Goal: Information Seeking & Learning: Check status

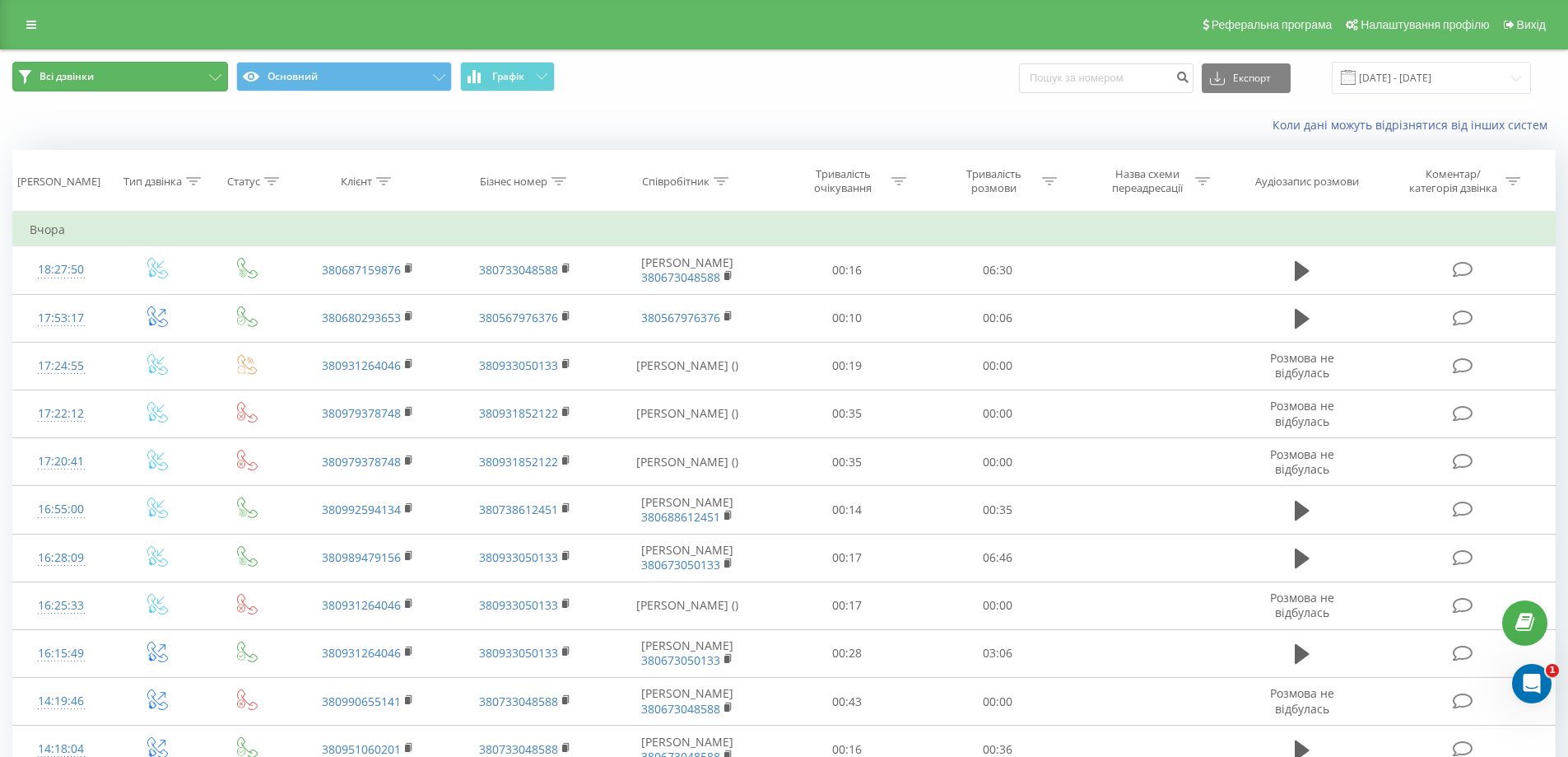
click at [119, 67] on button "Всі дзвінки" at bounding box center [120, 77] width 215 height 30
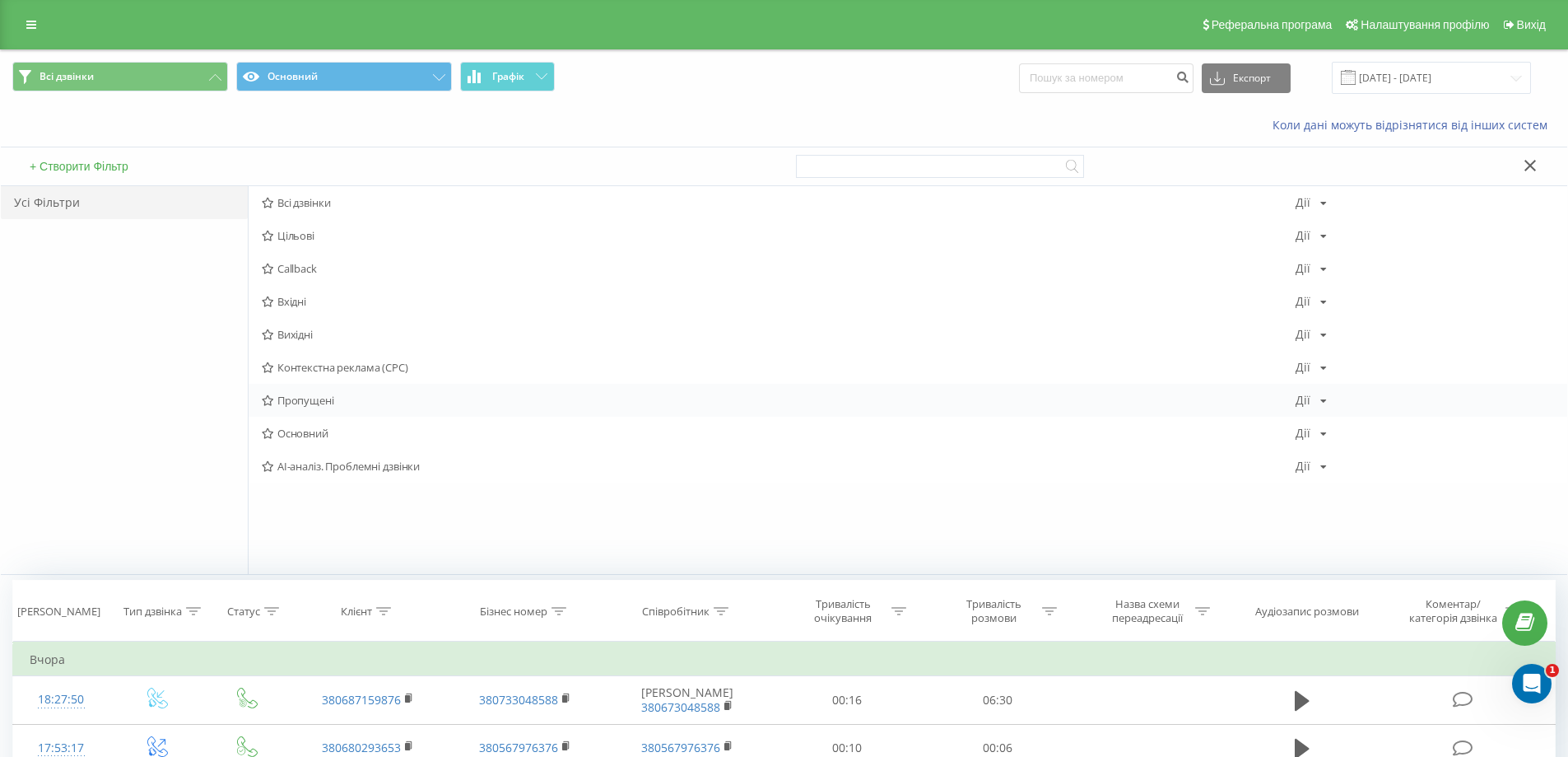
click at [317, 398] on span "Пропущені" at bounding box center [779, 400] width 1034 height 11
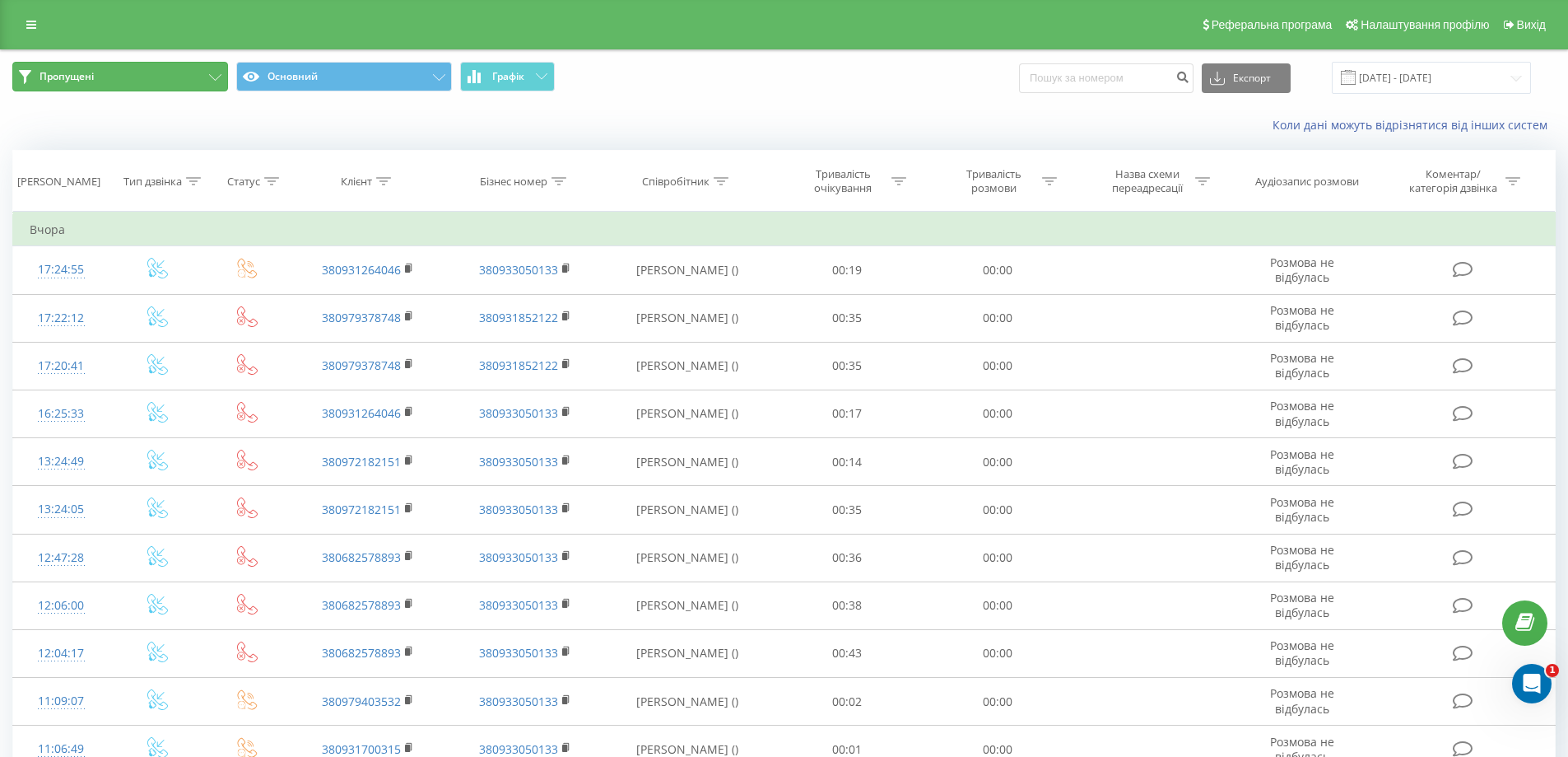
click at [197, 74] on button "Пропущені" at bounding box center [120, 77] width 215 height 30
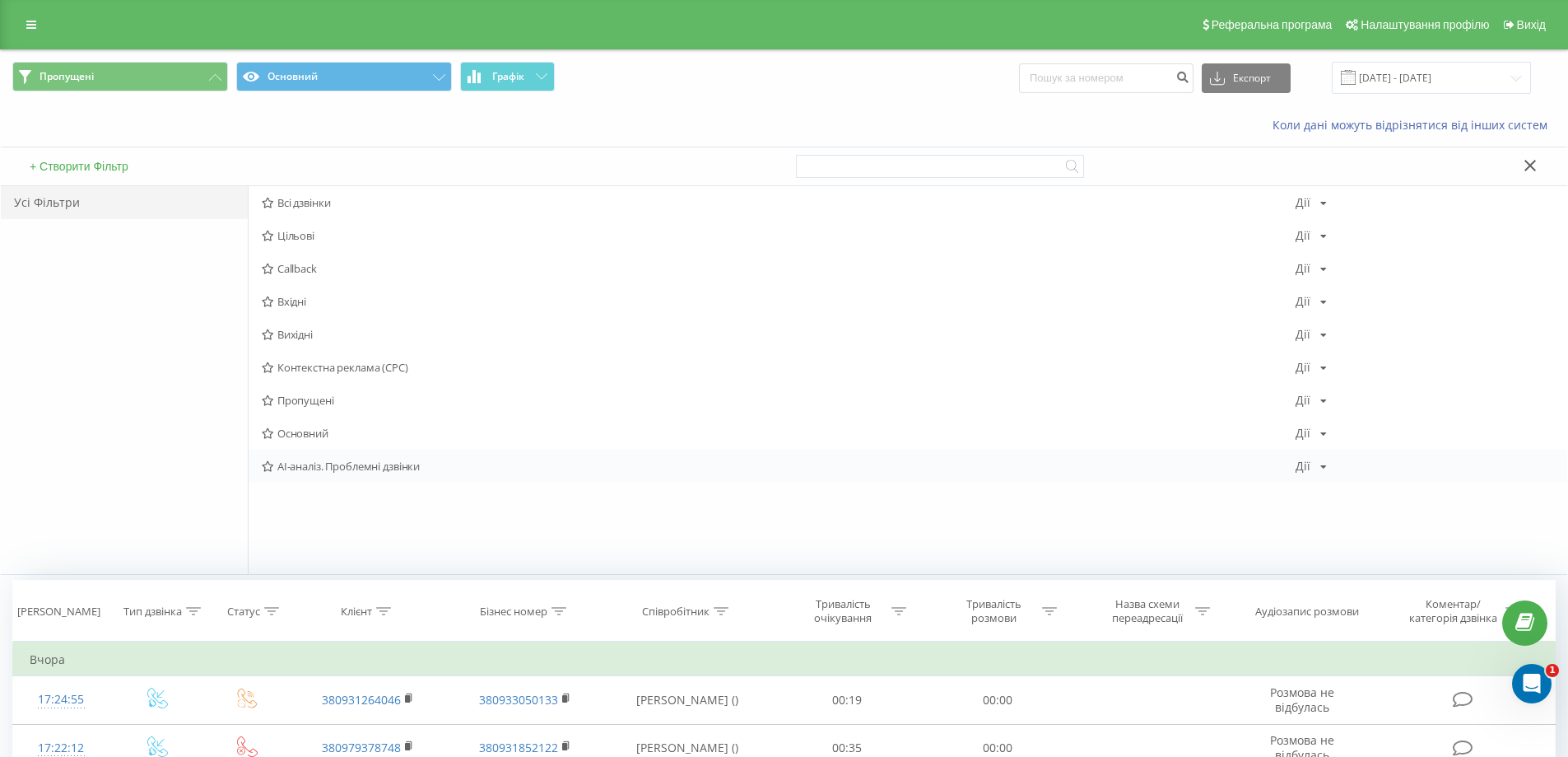
click at [416, 474] on div "AI-аналіз. Проблемні дзвінки Дії Редагувати Копіювати Видалити За замовчуванням…" at bounding box center [908, 466] width 1318 height 33
click at [401, 463] on span "AI-аналіз. Проблемні дзвінки" at bounding box center [779, 466] width 1034 height 11
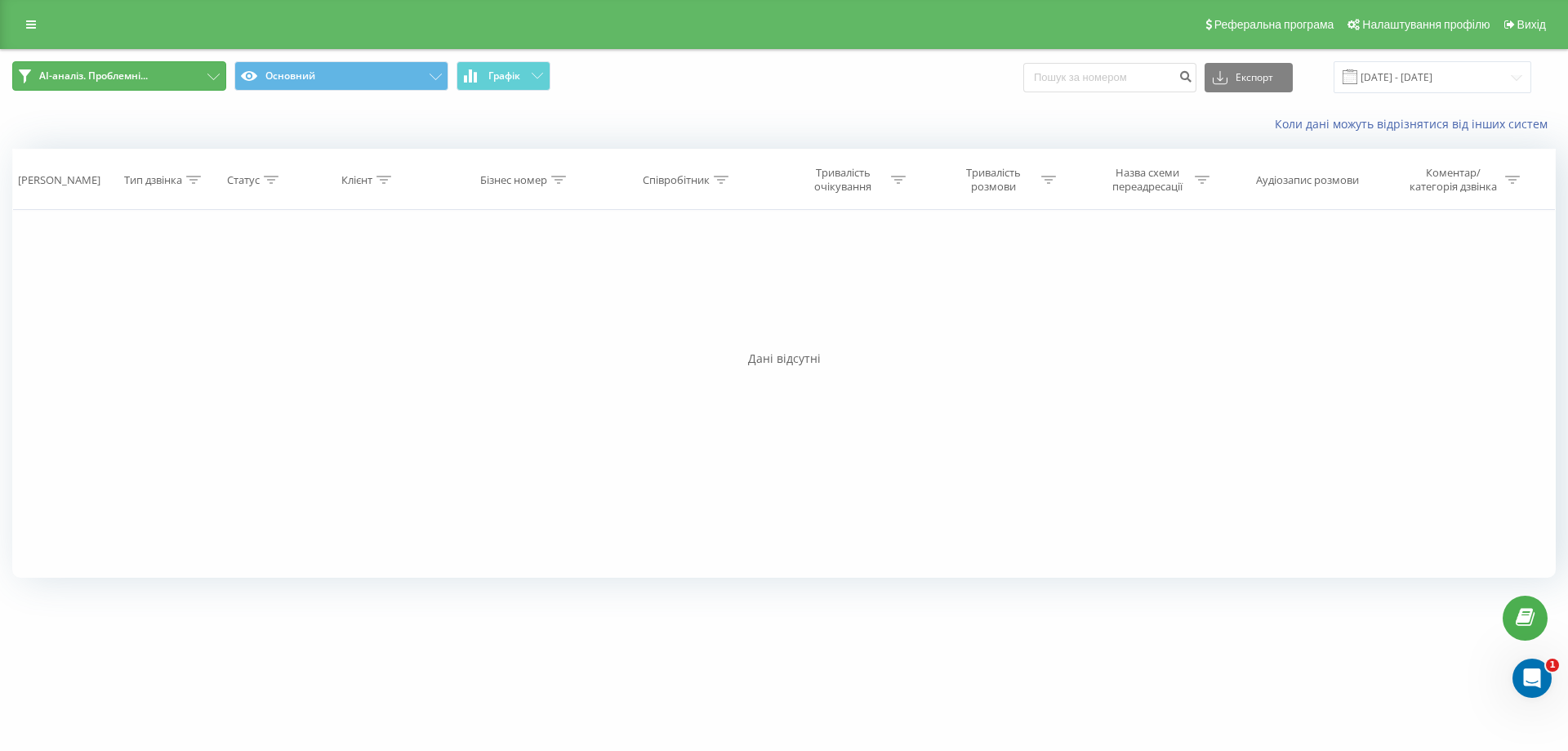
click at [141, 73] on span "AI-аналіз. Проблемні..." at bounding box center [93, 76] width 108 height 13
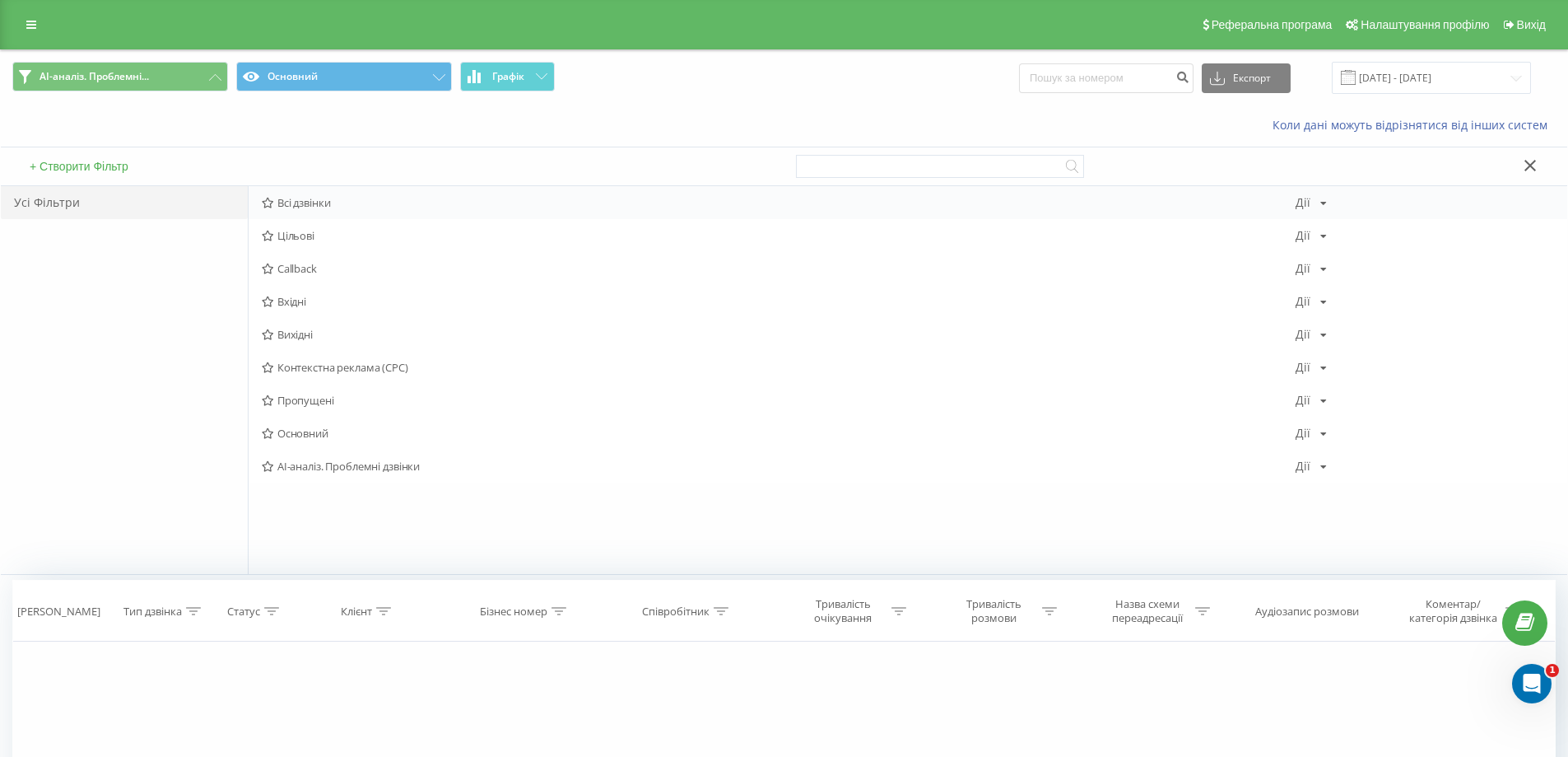
click at [303, 208] on span "Всі дзвінки" at bounding box center [779, 203] width 1034 height 11
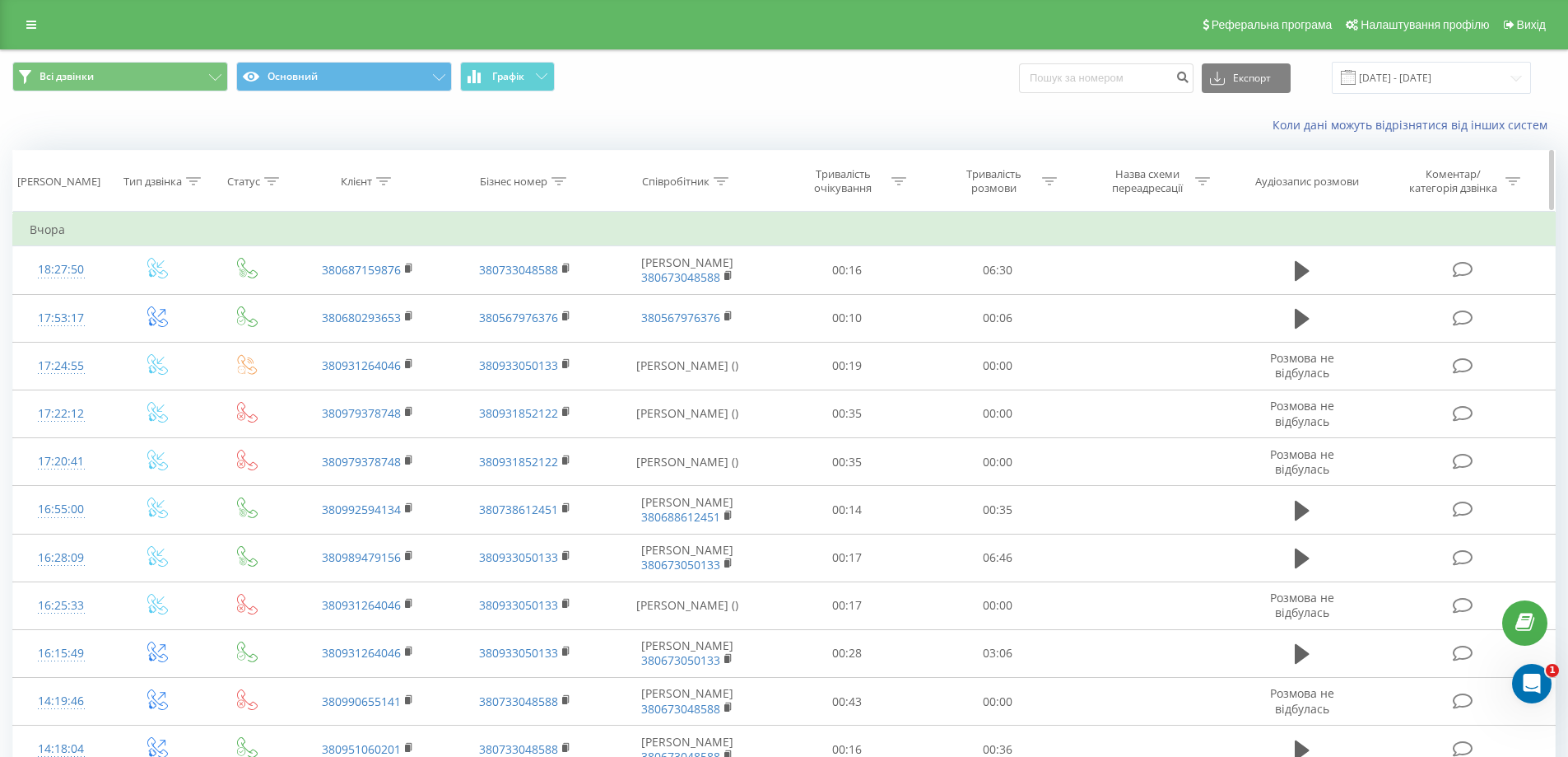
click at [704, 186] on div "Співробітник" at bounding box center [675, 181] width 68 height 14
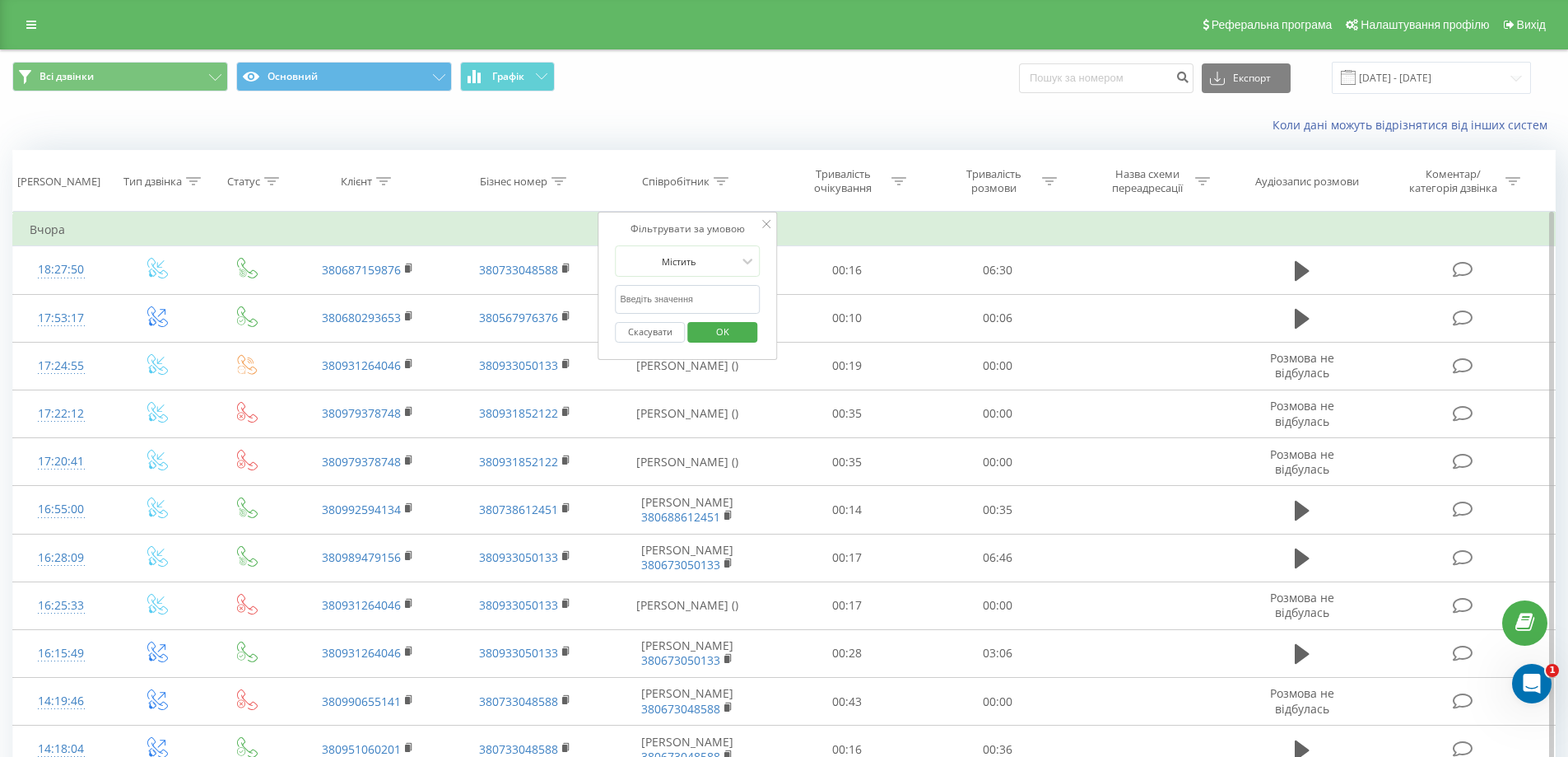
click at [735, 304] on input "text" at bounding box center [687, 300] width 144 height 29
click at [746, 256] on icon at bounding box center [747, 260] width 16 height 16
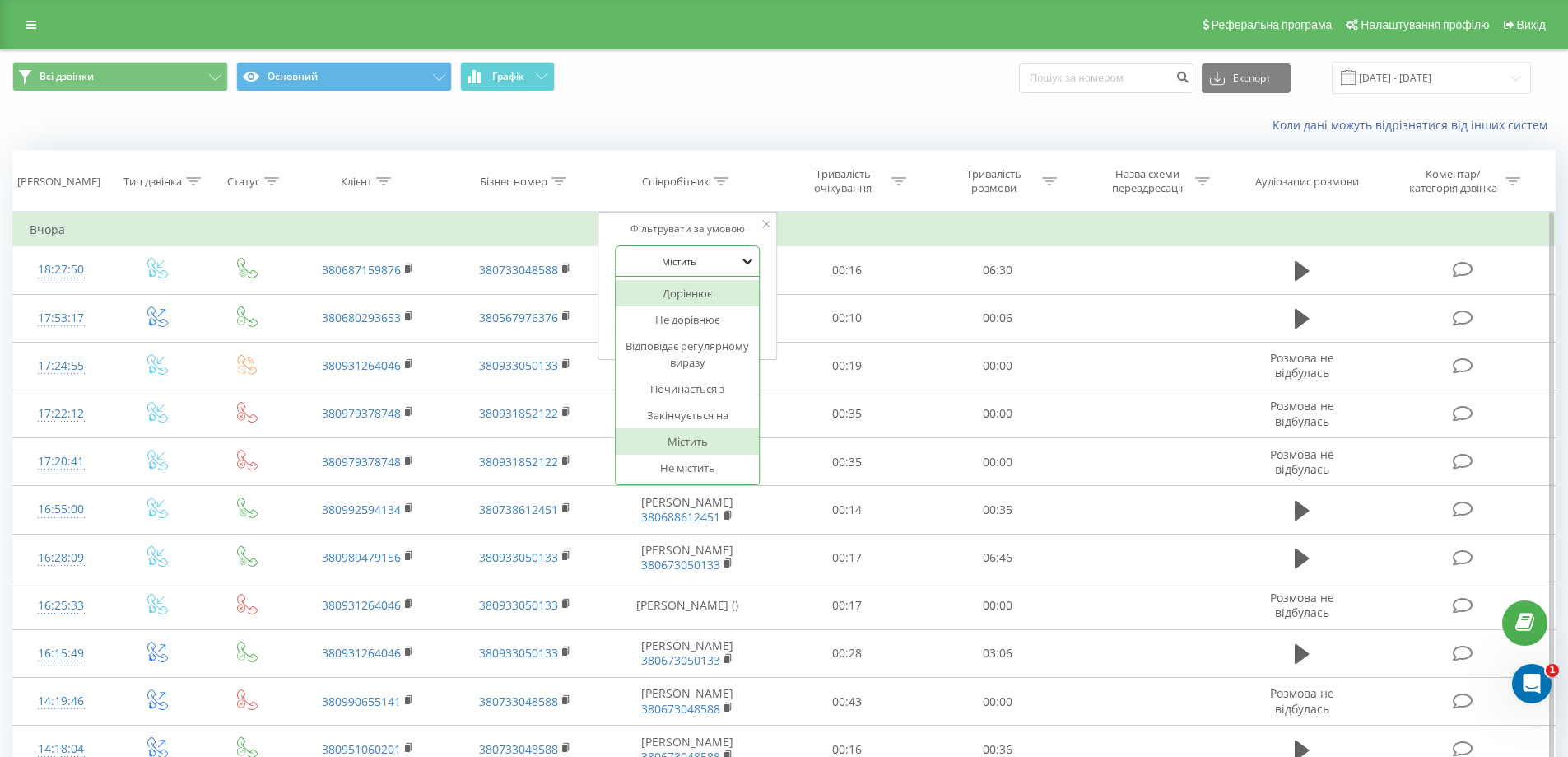
click at [740, 262] on icon at bounding box center [747, 260] width 16 height 16
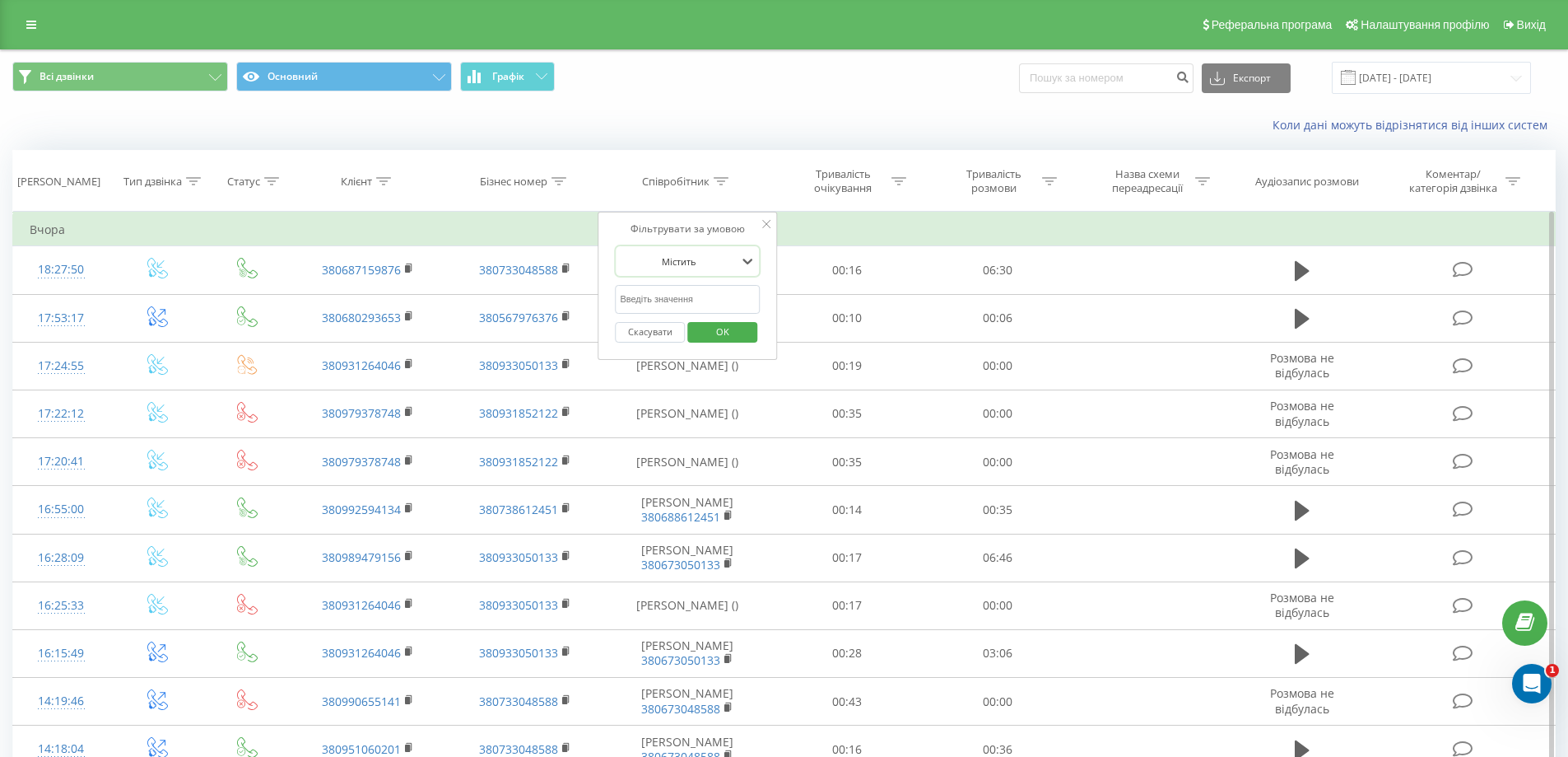
click at [769, 221] on icon at bounding box center [766, 224] width 9 height 9
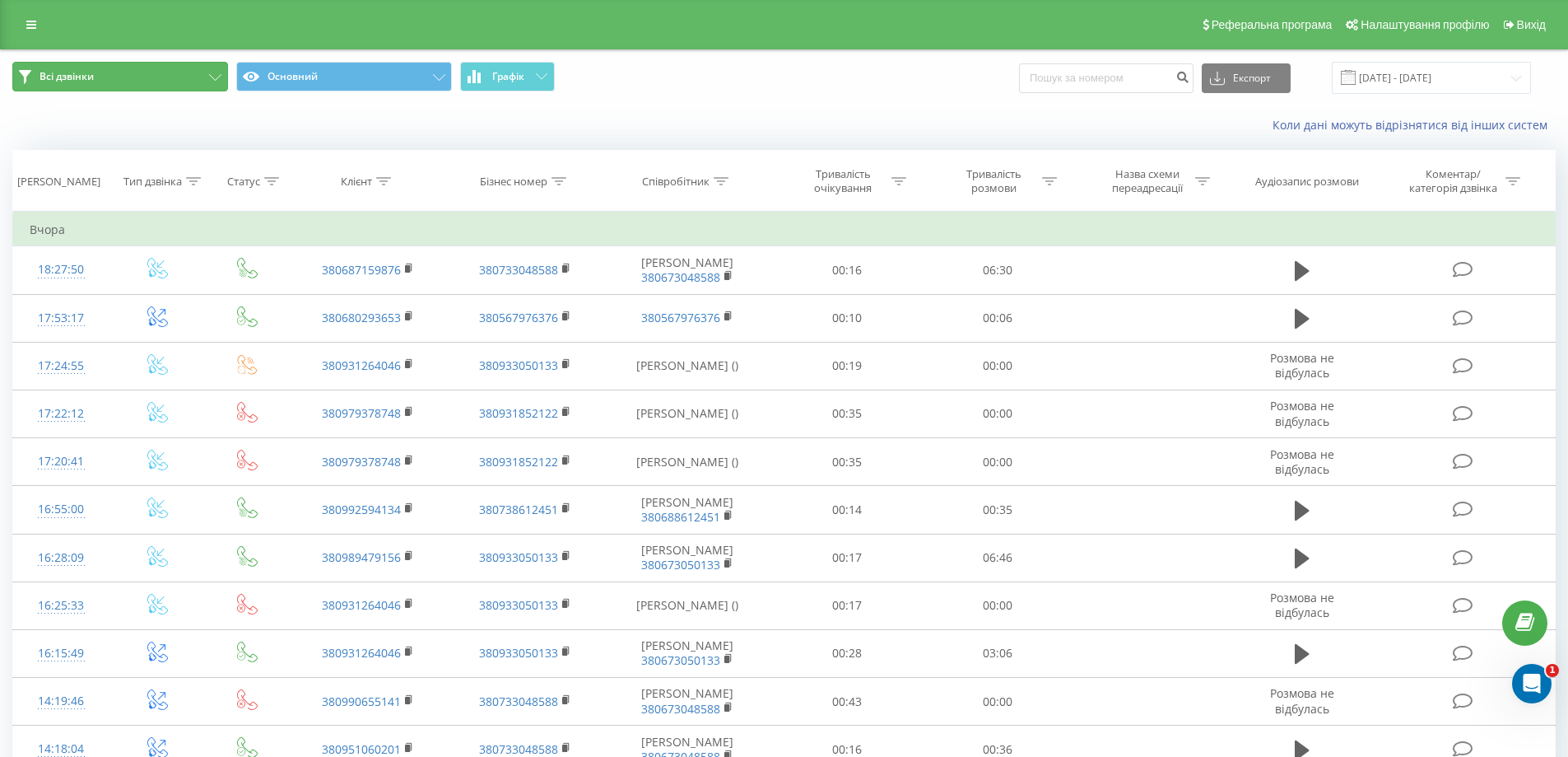
click at [94, 77] on span "Всі дзвінки" at bounding box center [66, 77] width 55 height 13
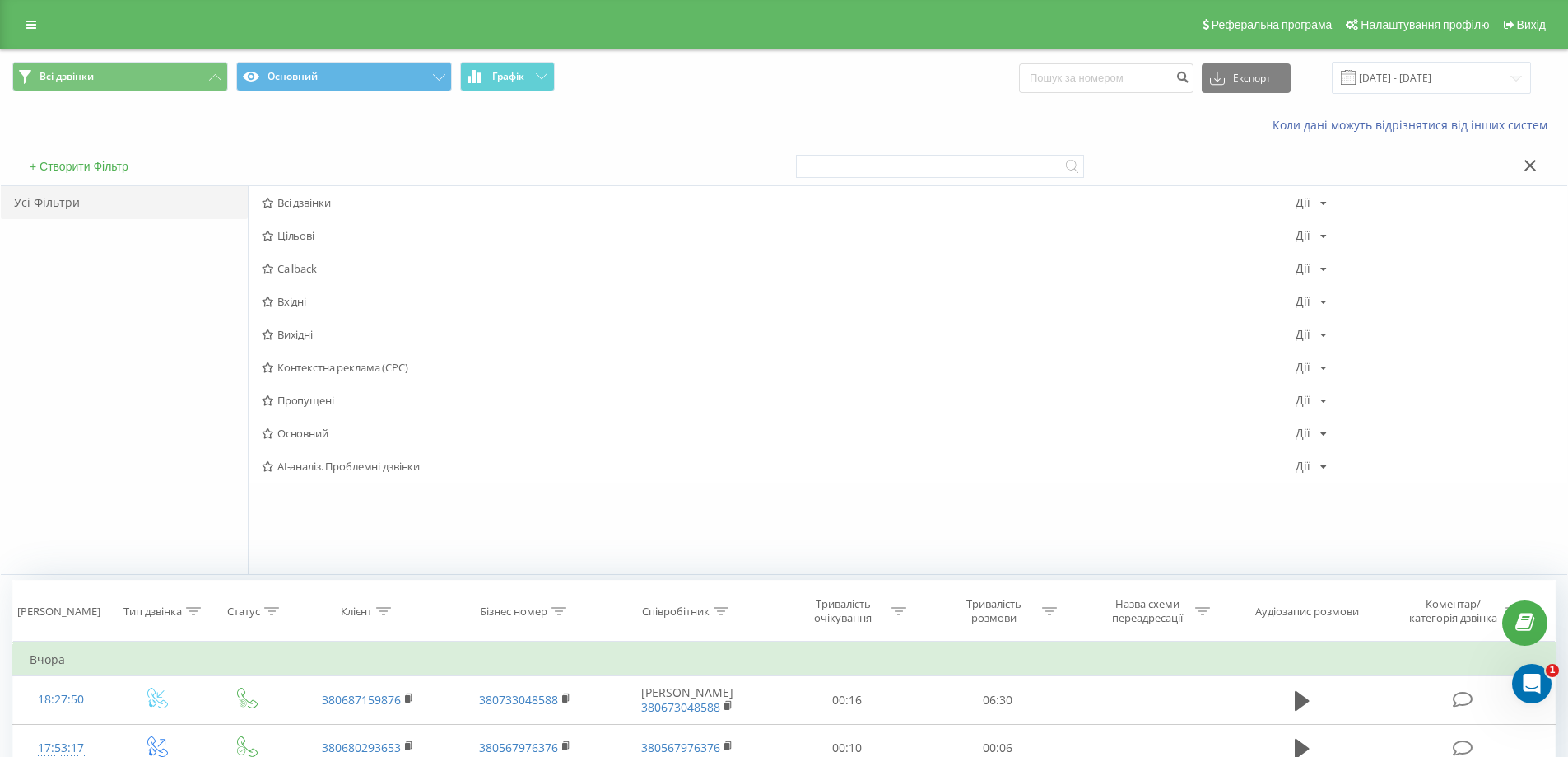
click at [80, 159] on button "+ Створити Фільтр" at bounding box center [79, 166] width 109 height 14
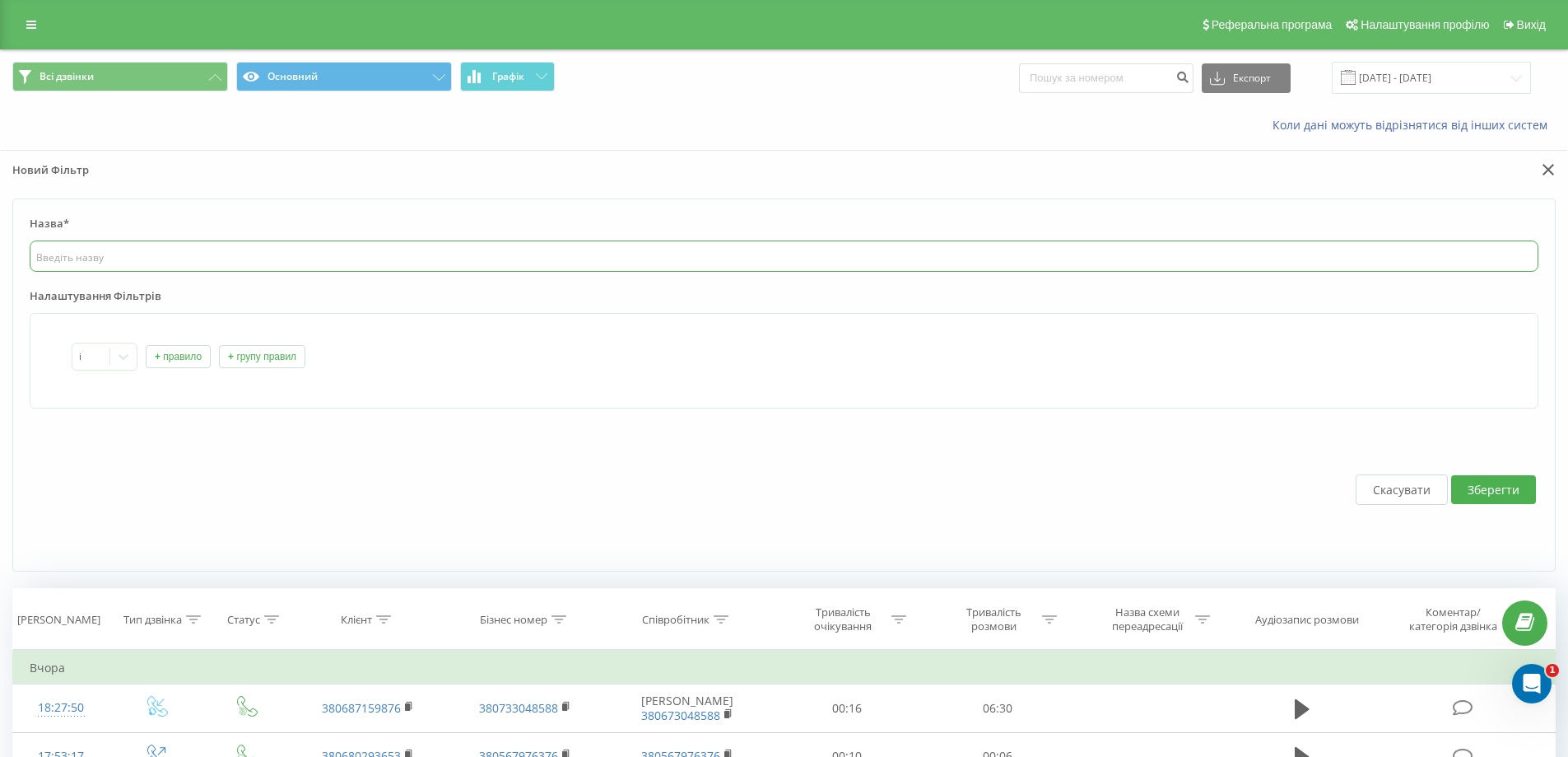
click at [95, 259] on input "text" at bounding box center [784, 256] width 1509 height 32
click at [238, 128] on div "Коли дані можуть відрізнятися вiд інших систем" at bounding box center [784, 124] width 1566 height 39
click at [56, 72] on span "Всі дзвінки" at bounding box center [66, 77] width 55 height 13
click at [68, 78] on span "Всі дзвінки" at bounding box center [66, 77] width 55 height 13
click at [34, 13] on link at bounding box center [31, 25] width 30 height 23
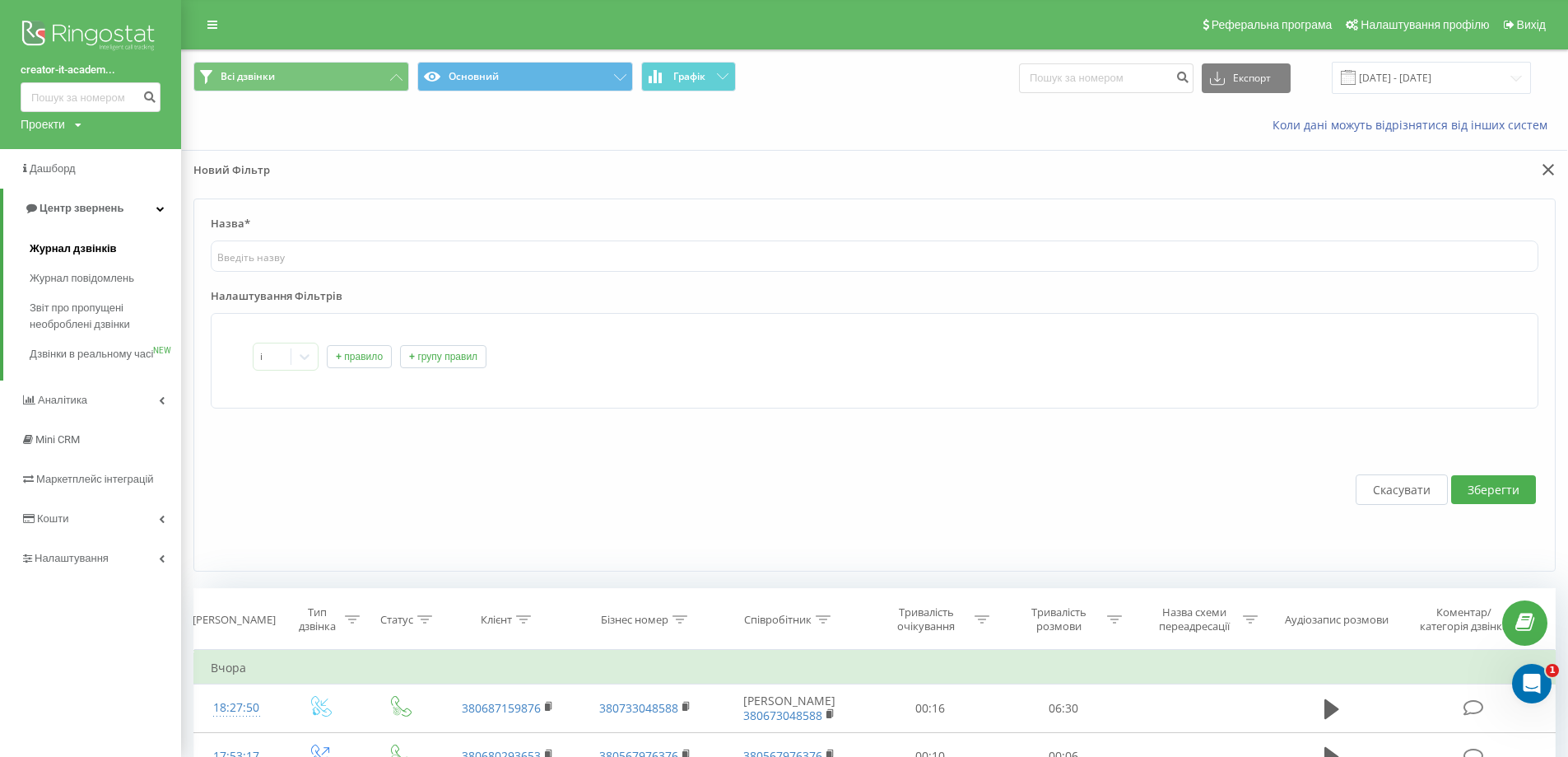
click at [64, 244] on span "Журнал дзвінків" at bounding box center [73, 248] width 87 height 16
click at [73, 310] on span "Звіт про пропущені необроблені дзвінки" at bounding box center [101, 316] width 144 height 33
click at [84, 297] on link "Звіт про пропущені необроблені дзвінки" at bounding box center [105, 316] width 151 height 46
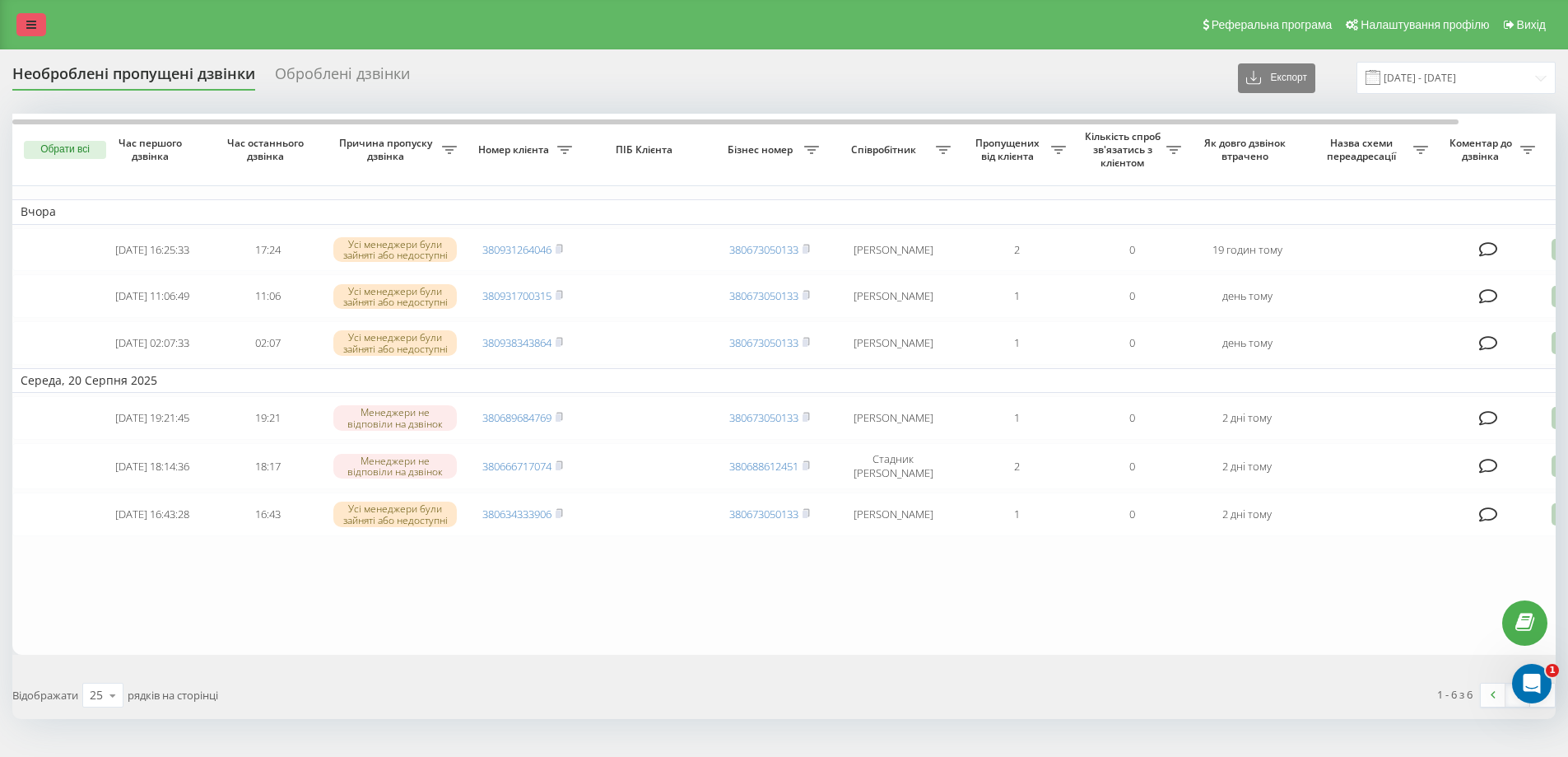
click at [27, 22] on icon at bounding box center [32, 25] width 10 height 11
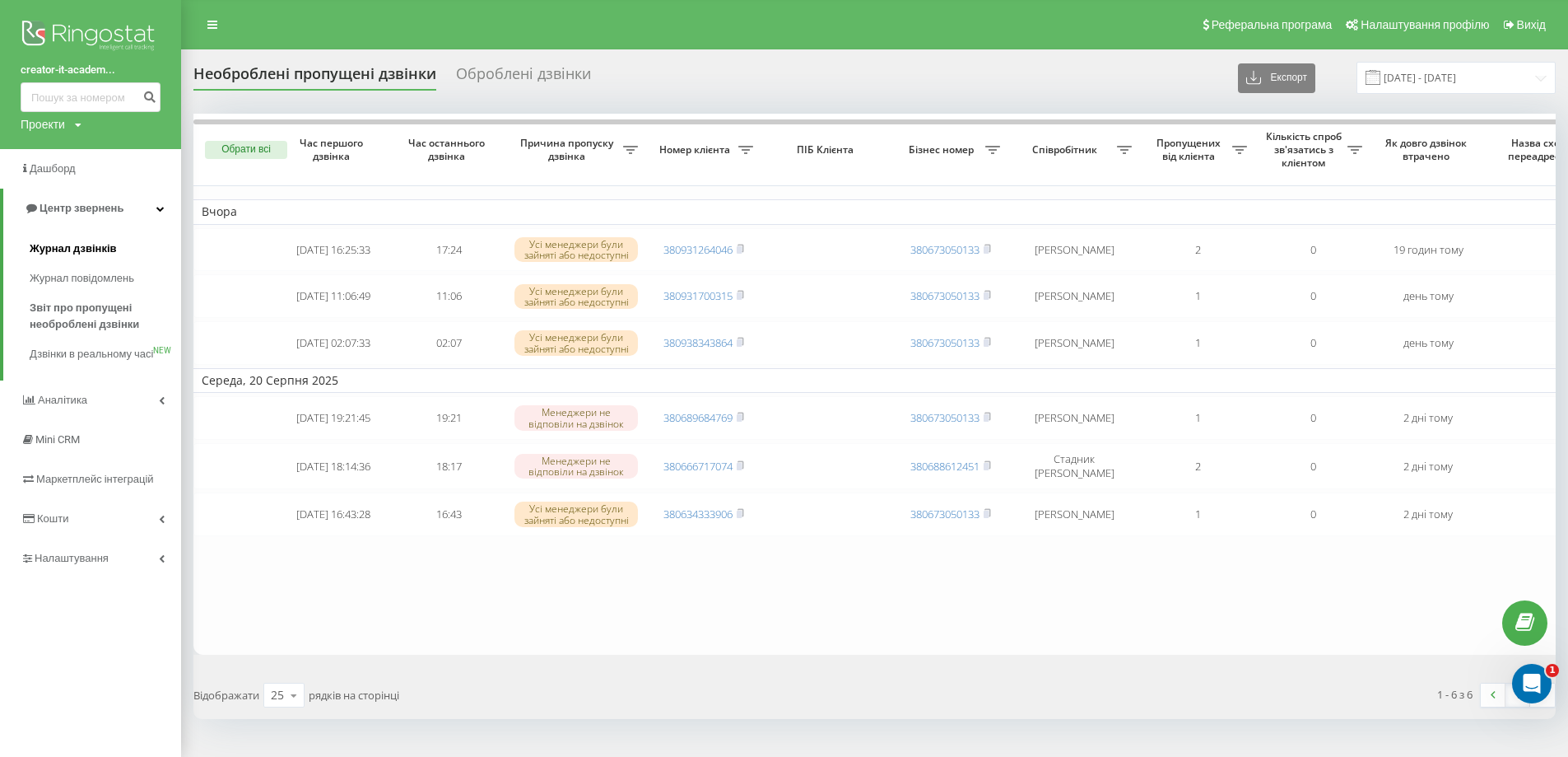
click at [82, 252] on span "Журнал дзвінків" at bounding box center [73, 248] width 87 height 16
click at [84, 245] on span "Журнал дзвінків" at bounding box center [73, 248] width 87 height 16
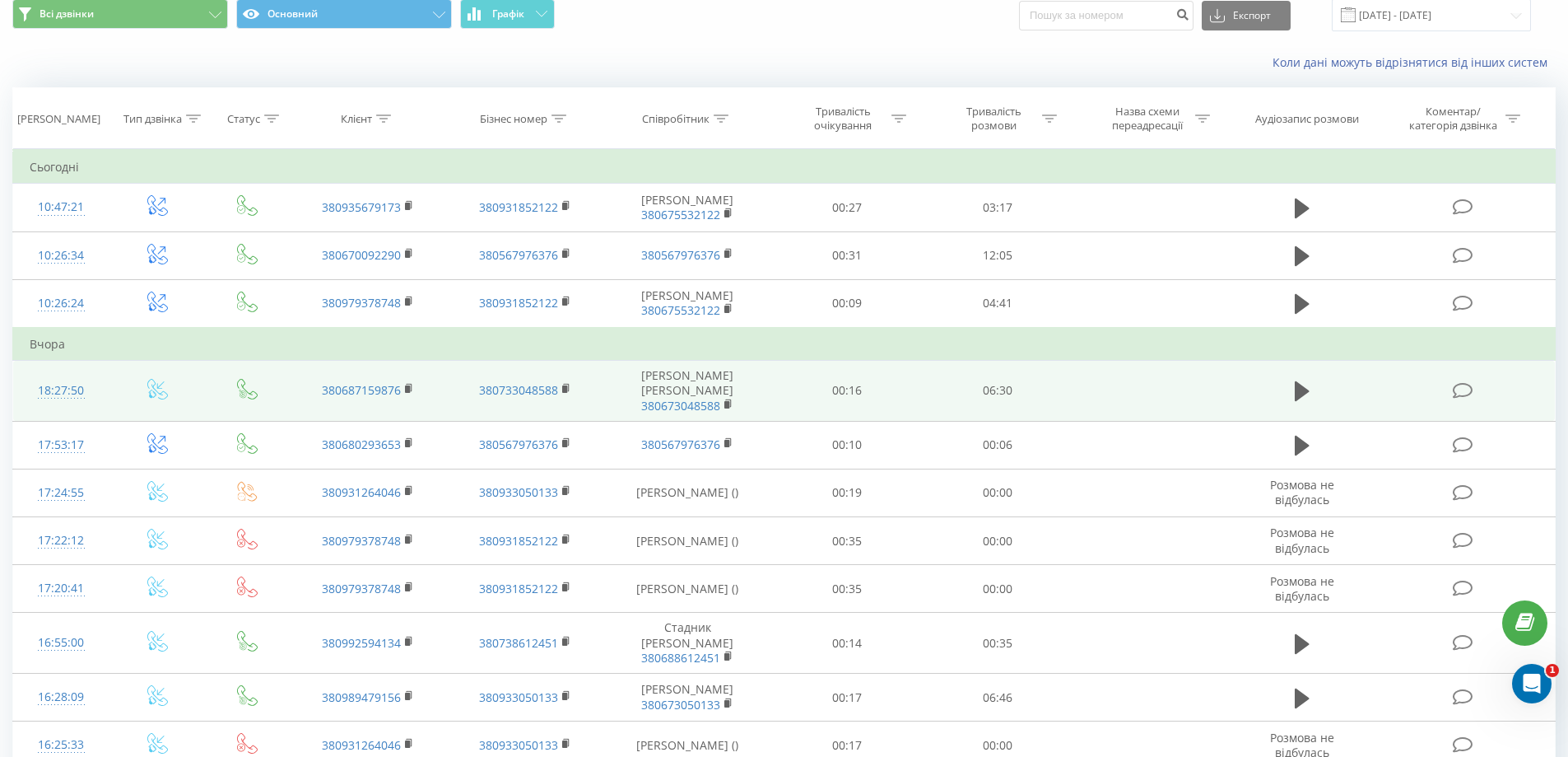
scroll to position [82, 0]
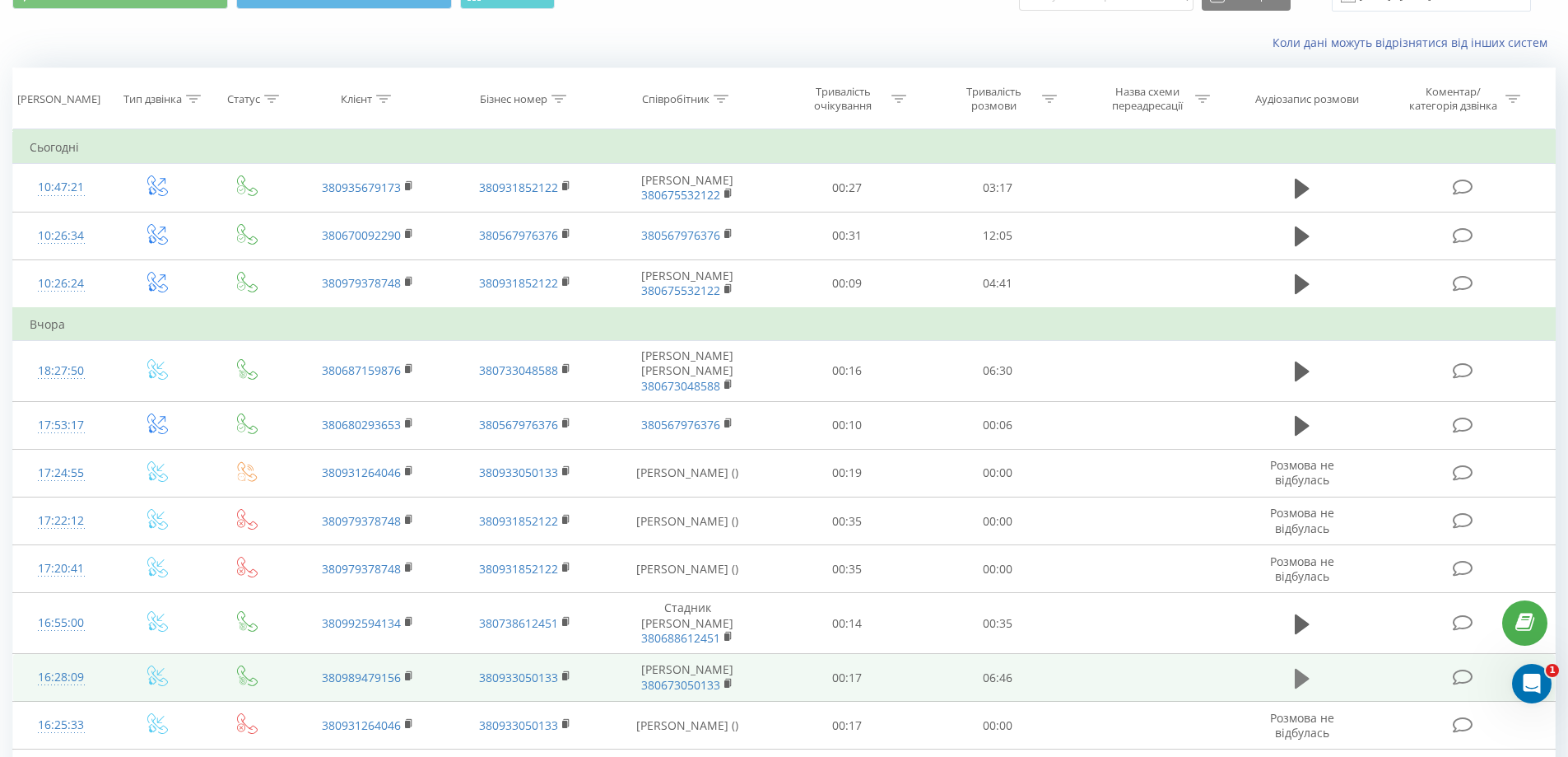
click at [1304, 668] on icon at bounding box center [1301, 678] width 14 height 20
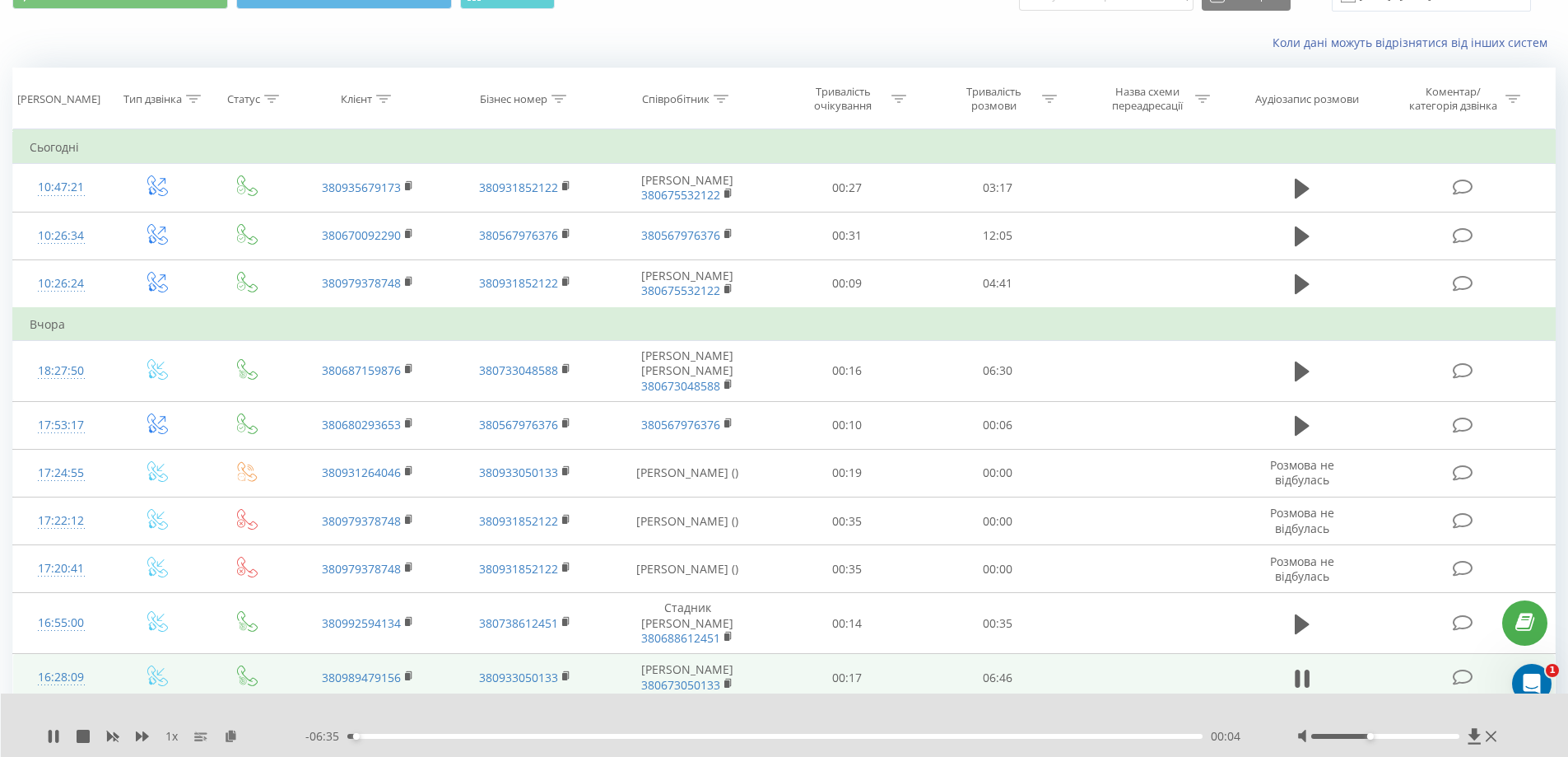
drag, startPoint x: 1385, startPoint y: 735, endPoint x: 1366, endPoint y: 738, distance: 19.2
click at [1366, 738] on div at bounding box center [1385, 736] width 148 height 5
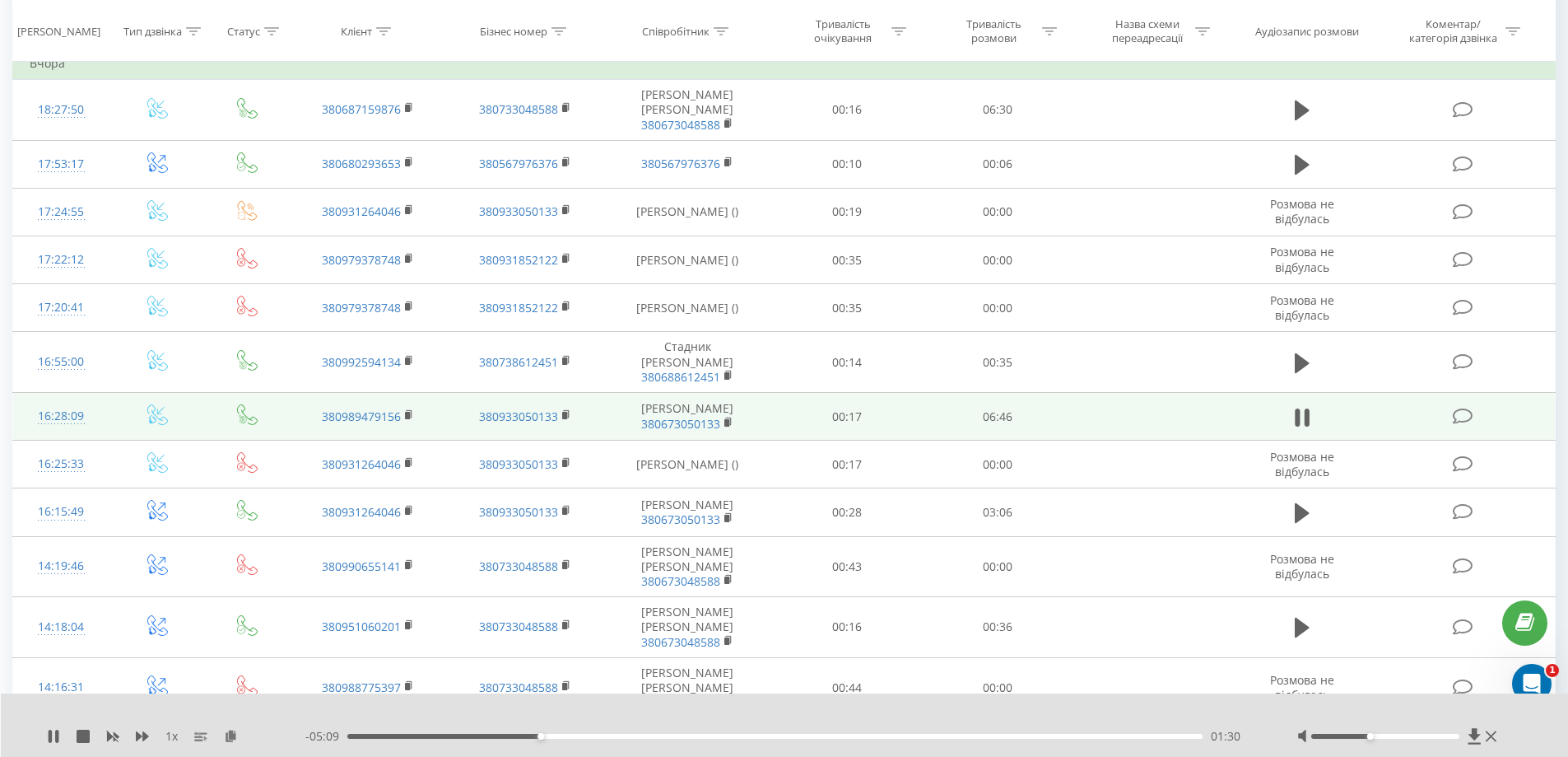
scroll to position [346, 0]
click at [55, 735] on icon at bounding box center [54, 736] width 13 height 13
